Goal: Navigation & Orientation: Understand site structure

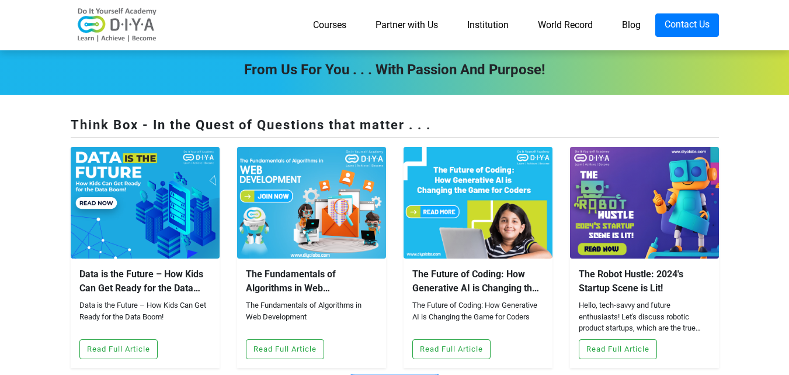
click at [415, 25] on link "Partner with Us" at bounding box center [407, 24] width 92 height 23
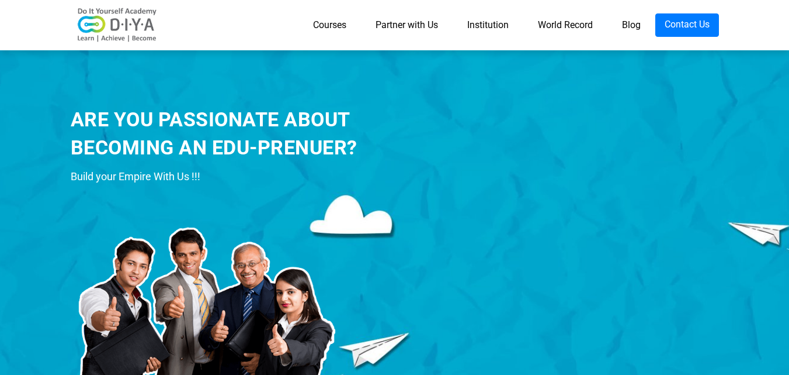
click at [494, 24] on link "Institution" at bounding box center [488, 24] width 71 height 23
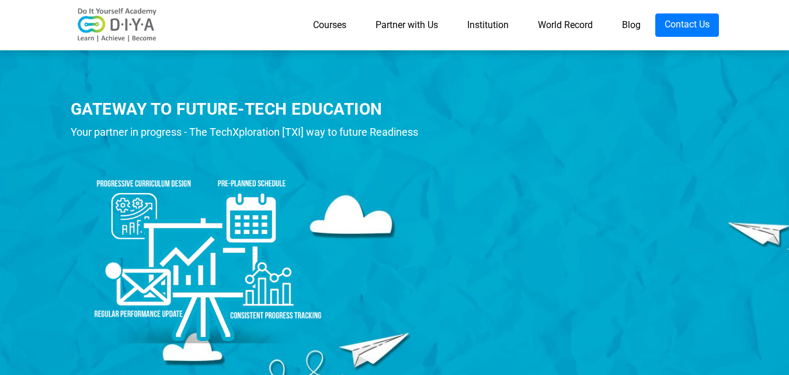
click at [557, 26] on link "World Record" at bounding box center [566, 24] width 84 height 23
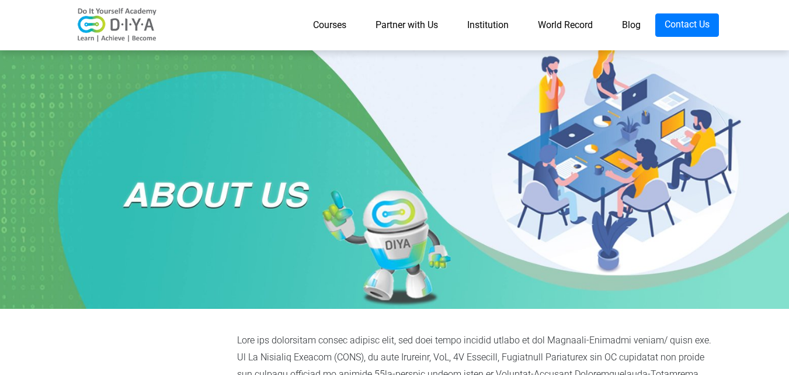
click at [328, 25] on link "Courses" at bounding box center [330, 24] width 63 height 23
